Goal: Find specific page/section: Find specific page/section

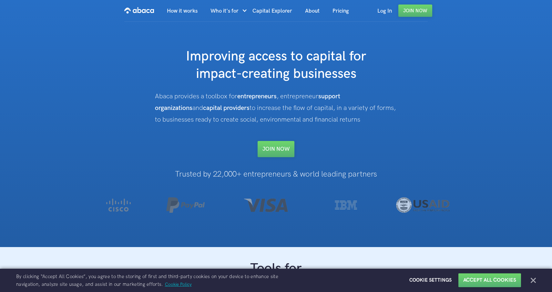
click at [534, 278] on button "Close" at bounding box center [533, 279] width 5 height 5
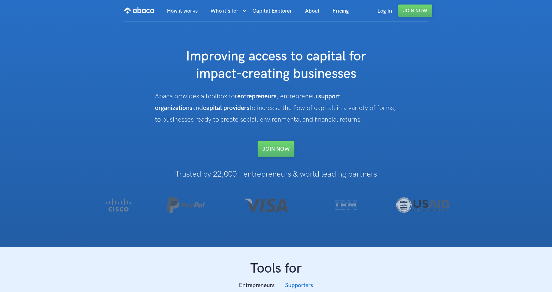
click at [273, 74] on h1 "Improving access to capital for impact-creating businesses" at bounding box center [276, 65] width 258 height 35
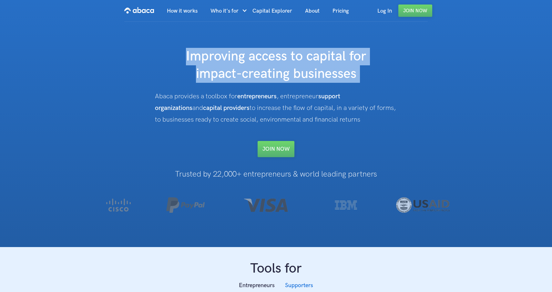
click at [273, 74] on h1 "Improving access to capital for impact-creating businesses" at bounding box center [276, 65] width 258 height 35
click at [281, 57] on h1 "Improving access to capital for impact-creating businesses" at bounding box center [276, 65] width 258 height 35
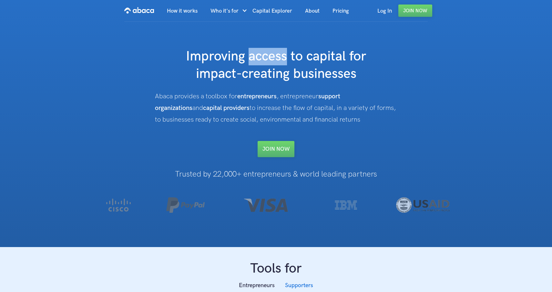
click at [281, 57] on h1 "Improving access to capital for impact-creating businesses" at bounding box center [276, 65] width 258 height 35
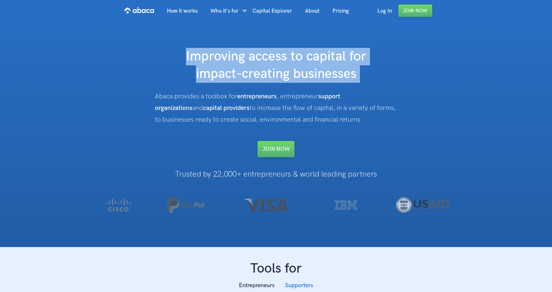
click at [281, 57] on h1 "Improving access to capital for impact-creating businesses" at bounding box center [276, 65] width 258 height 35
click at [281, 66] on h1 "Improving access to capital for impact-creating businesses" at bounding box center [276, 65] width 258 height 35
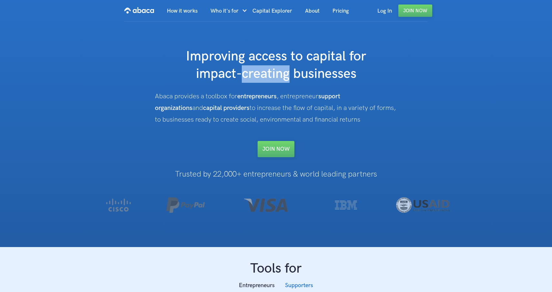
click at [281, 66] on h1 "Improving access to capital for impact-creating businesses" at bounding box center [276, 65] width 258 height 35
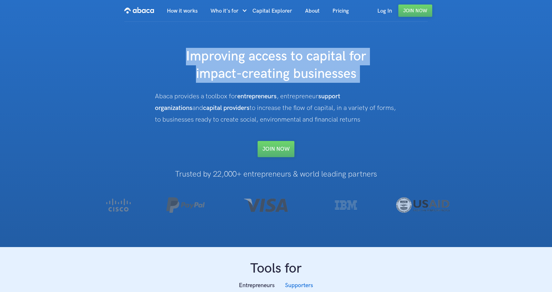
click at [281, 66] on h1 "Improving access to capital for impact-creating businesses" at bounding box center [276, 65] width 258 height 35
click at [282, 76] on h1 "Improving access to capital for impact-creating businesses" at bounding box center [276, 65] width 258 height 35
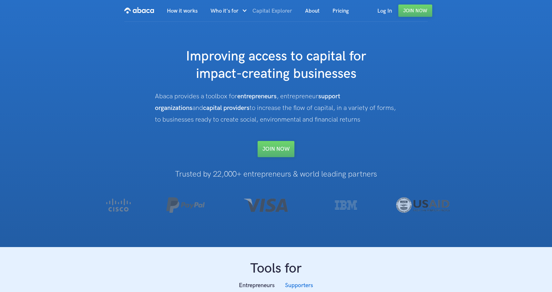
click at [269, 11] on link "Capital Explorer" at bounding box center [272, 11] width 53 height 22
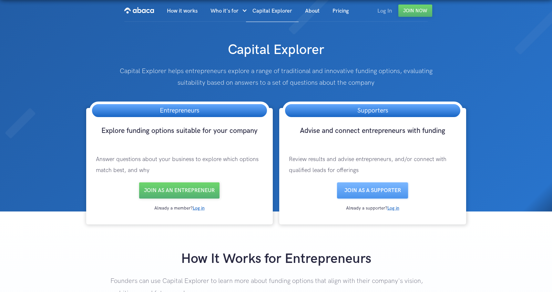
click at [384, 10] on link "Log In" at bounding box center [384, 11] width 27 height 22
